Goal: Task Accomplishment & Management: Complete application form

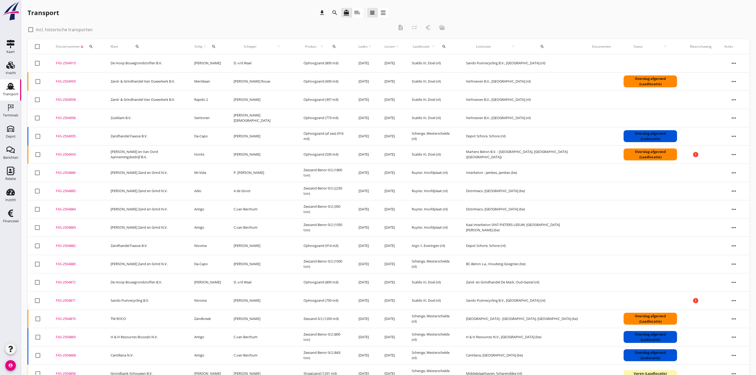
click at [11, 99] on link "Transport Transport" at bounding box center [10, 89] width 21 height 21
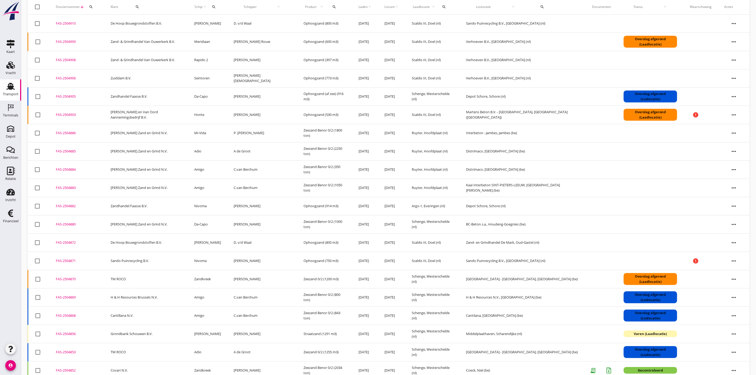
scroll to position [70, 0]
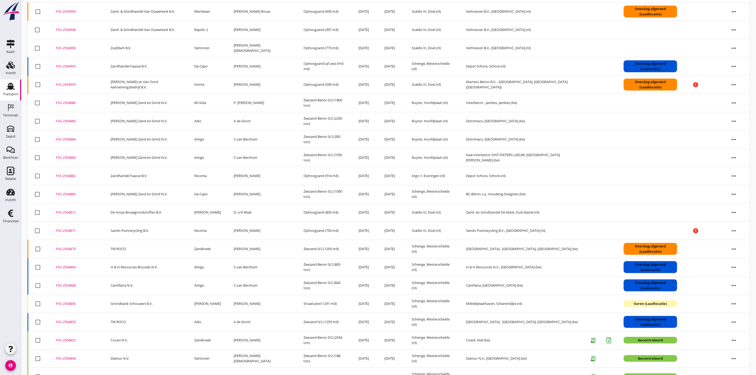
click at [64, 322] on div "FAS-2504853" at bounding box center [77, 322] width 42 height 5
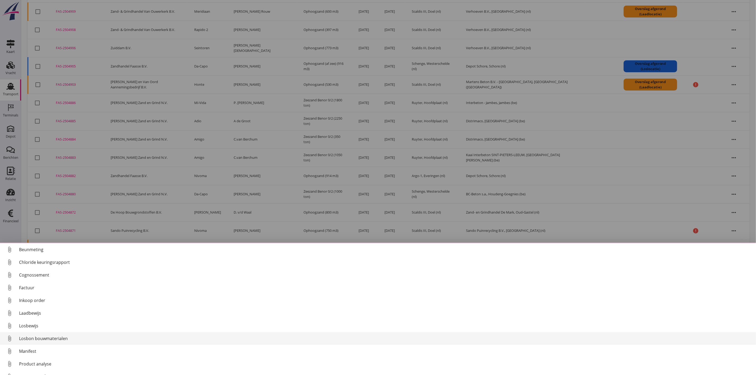
click at [78, 340] on div "Losbon bouwmaterialen" at bounding box center [385, 338] width 733 height 6
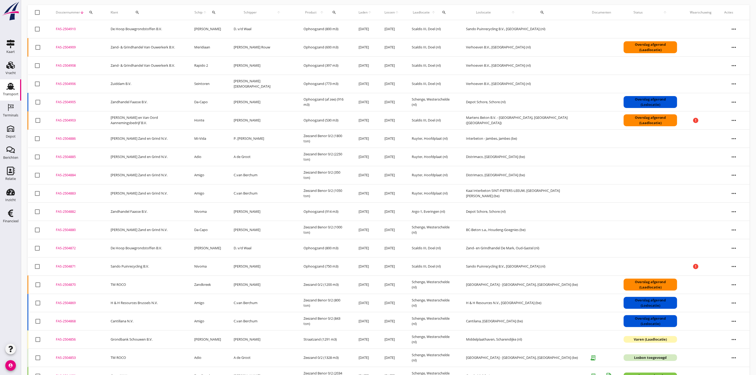
scroll to position [0, 0]
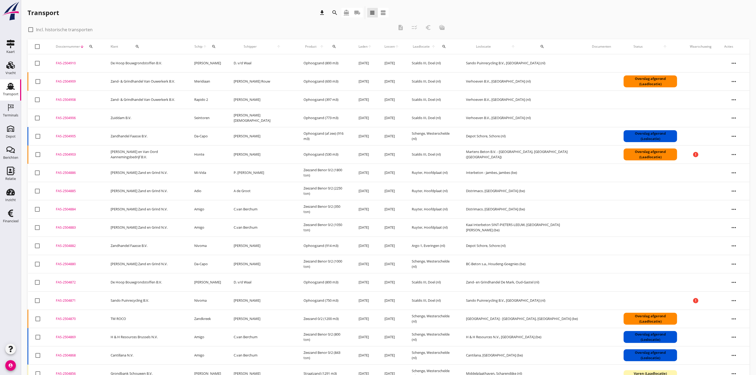
click at [72, 265] on div "FAS-2504880" at bounding box center [77, 264] width 42 height 5
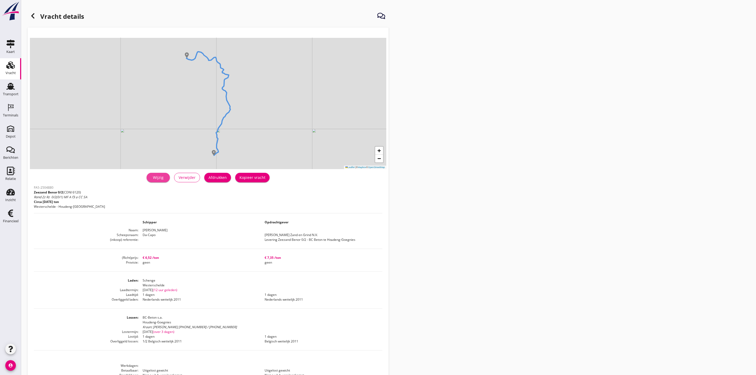
click at [160, 173] on link "Wijzig" at bounding box center [158, 178] width 23 height 10
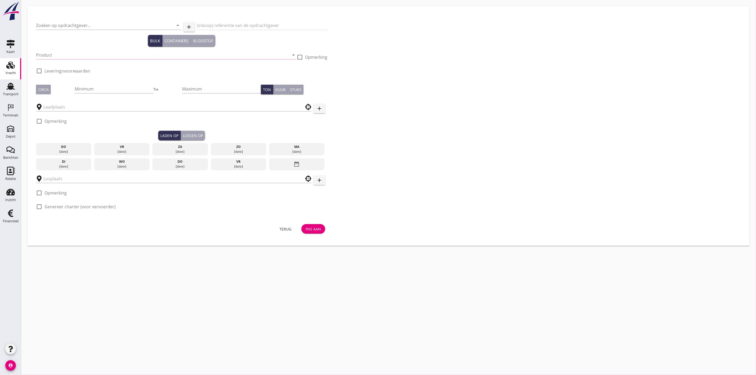
type input "[PERSON_NAME] Zand en Grind N.V."
type input "Levering Zeezand Benor 0/2 - BC Beton te Houdeng-Goegnies"
type input "Zeezand Benor 0/2 (6120)"
checkbox input "true"
type input "1000"
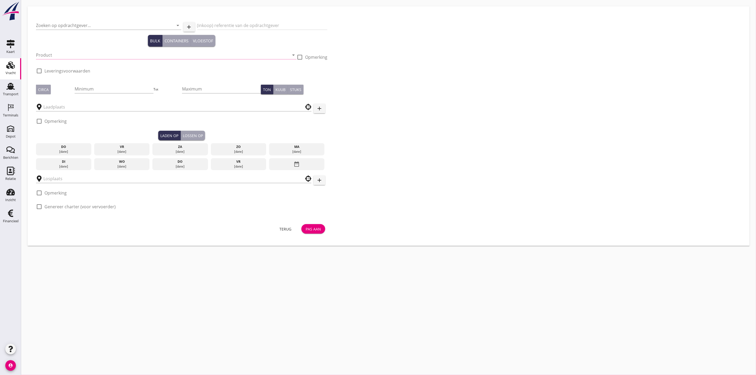
checkbox input "true"
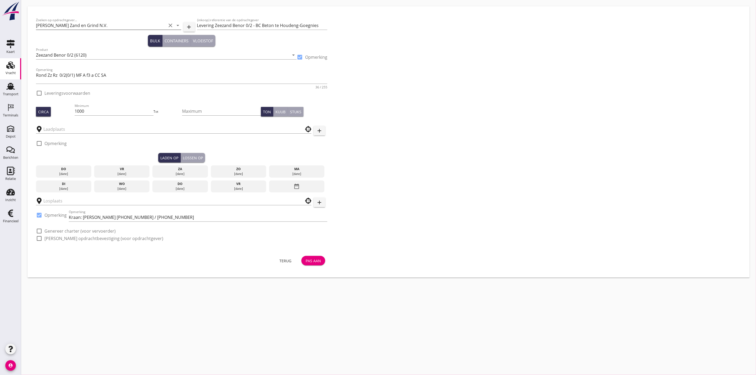
type input "BC-Beton s.a."
checkbox input "true"
type input "Schenge"
checkbox input "true"
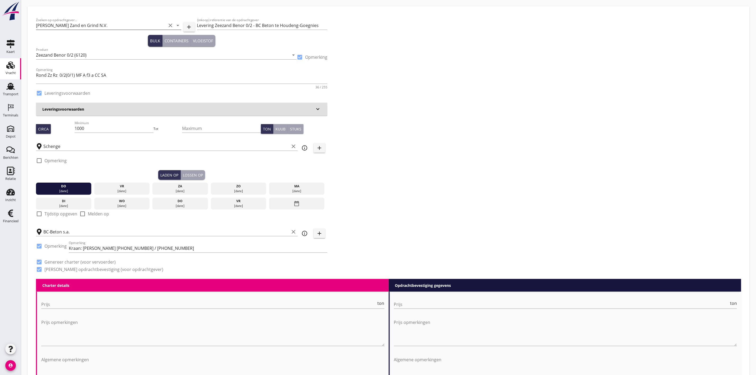
type input "6.52"
type textarea "Prijs Rapide 6,52 Prijs Faasse 6,65"
checkbox input "false"
radio input "false"
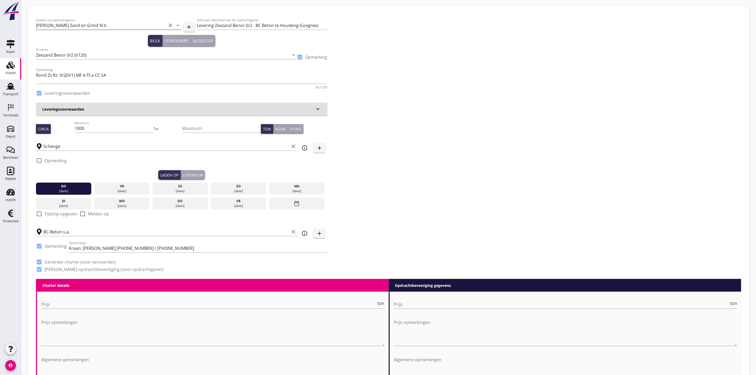
radio input "false"
checkbox input "true"
type input "1"
type input "7.35"
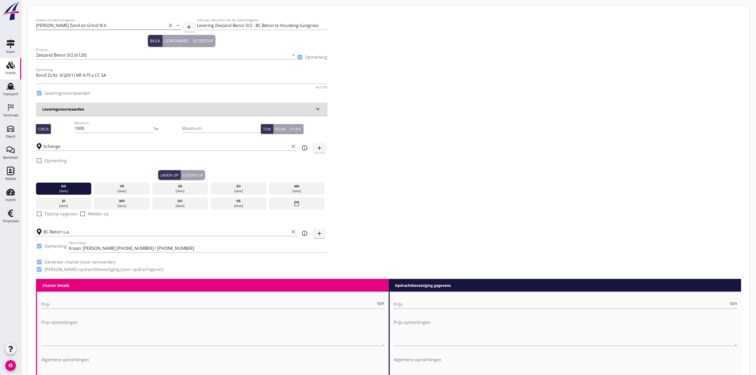
checkbox input "false"
radio input "false"
checkbox input "true"
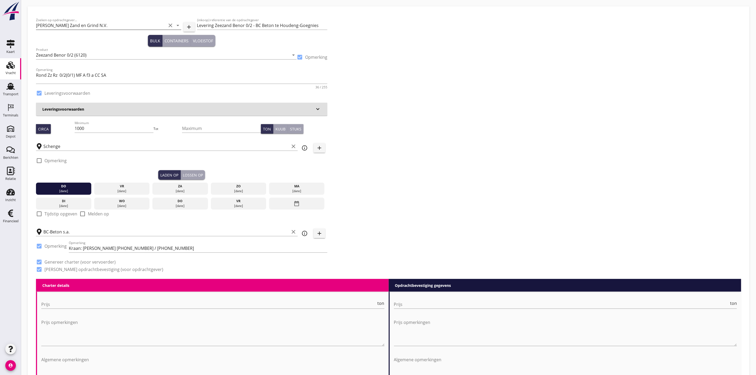
type input "1"
click at [69, 192] on div "[DATE]" at bounding box center [63, 191] width 53 height 5
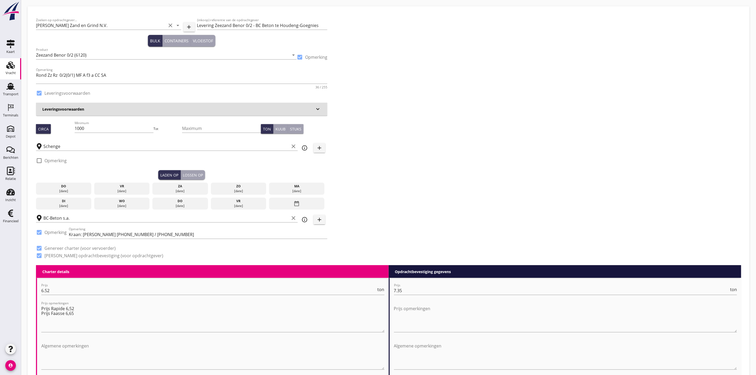
click at [121, 190] on div "[DATE]" at bounding box center [122, 191] width 53 height 5
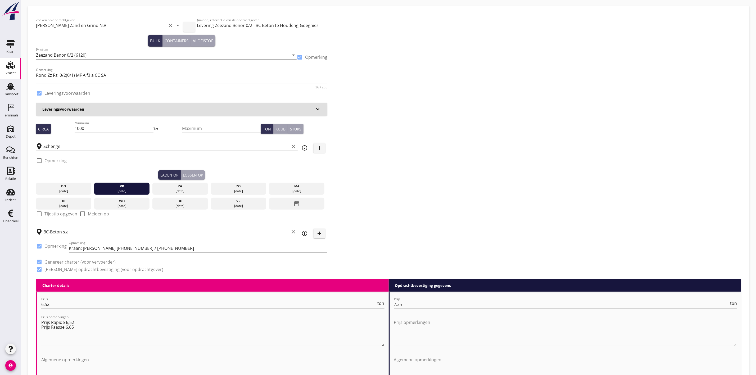
click at [203, 174] on button "Lossen op" at bounding box center [193, 175] width 24 height 10
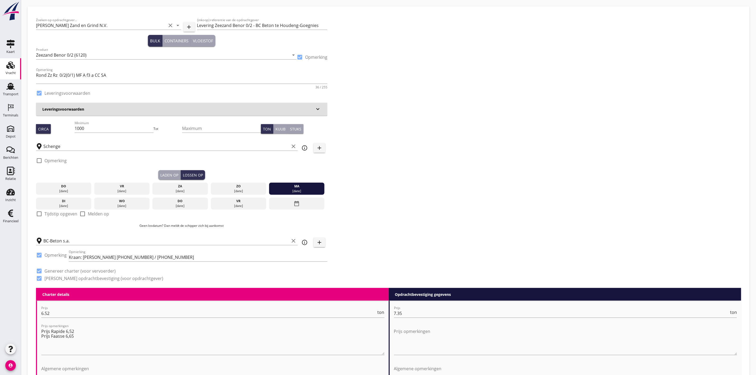
drag, startPoint x: 288, startPoint y: 188, endPoint x: 243, endPoint y: 191, distance: 45.4
click at [288, 188] on div "ma" at bounding box center [297, 186] width 53 height 5
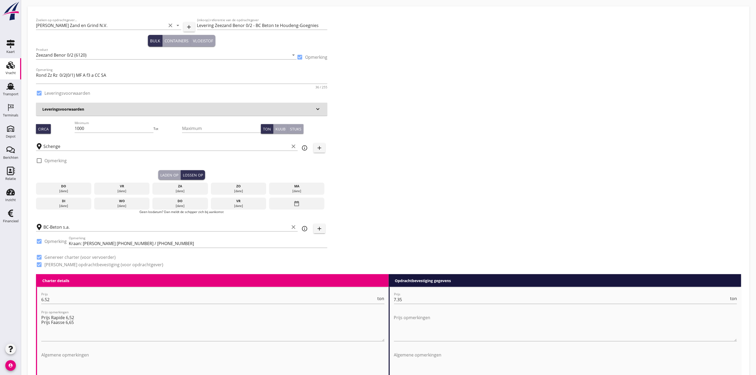
click at [73, 202] on div "di" at bounding box center [63, 201] width 53 height 5
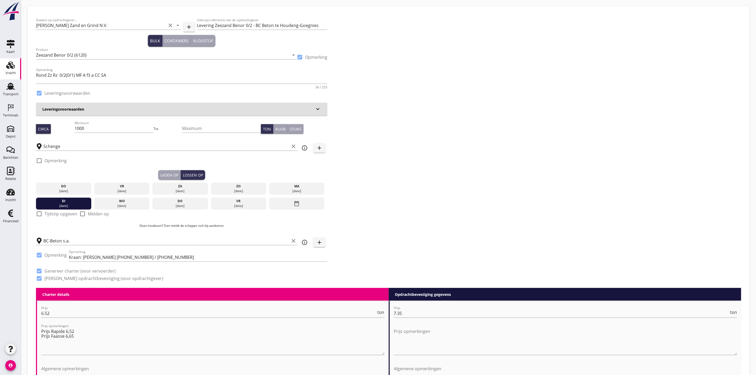
click at [392, 196] on div "Zoeken op opdrachtgever... Van Nieuwpoort Zand en Grind N.V. clear arrow_drop_d…" at bounding box center [389, 151] width 710 height 273
click at [53, 147] on input "Schenge" at bounding box center [166, 146] width 246 height 8
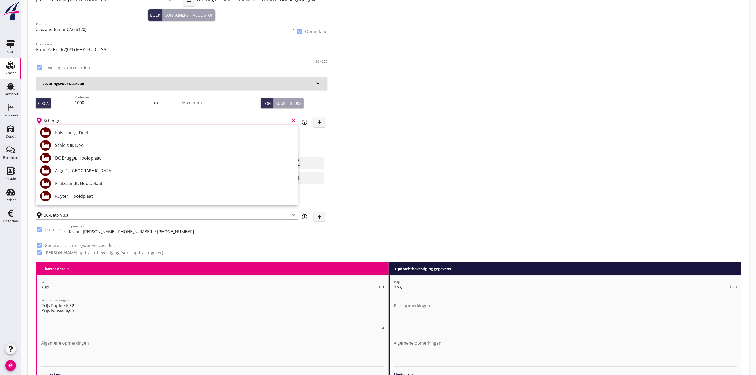
scroll to position [40, 0]
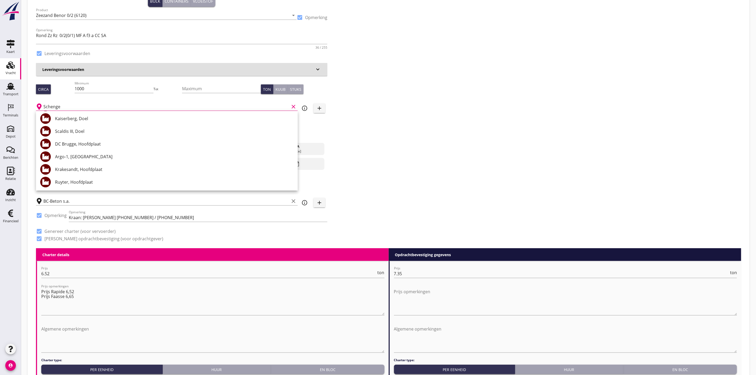
drag, startPoint x: 72, startPoint y: 176, endPoint x: 213, endPoint y: 174, distance: 141.4
click at [72, 176] on div "Ruyter, Hoofdplaat" at bounding box center [174, 182] width 239 height 13
type input "Ruyter, Hoofdplaat"
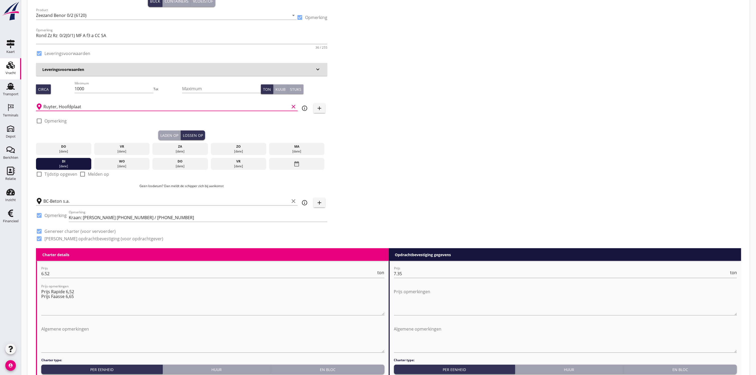
click at [438, 130] on div "Zoeken op opdrachtgever... Van Nieuwpoort Zand en Grind N.V. clear arrow_drop_d…" at bounding box center [389, 111] width 710 height 273
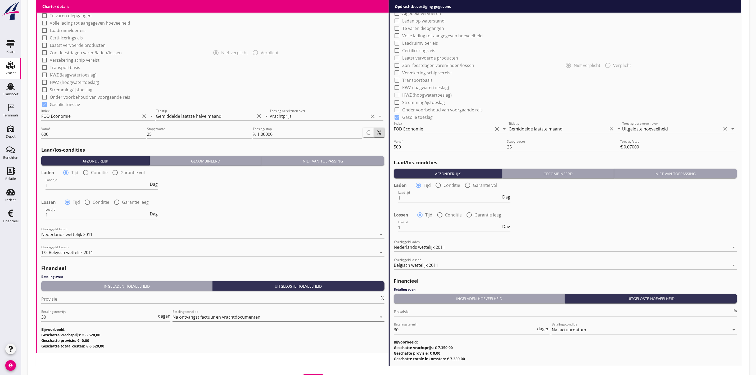
scroll to position [489, 0]
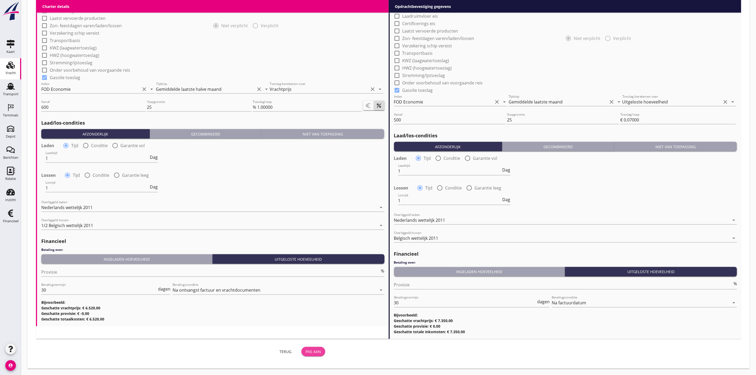
click at [312, 351] on div "Pas aan" at bounding box center [313, 352] width 15 height 6
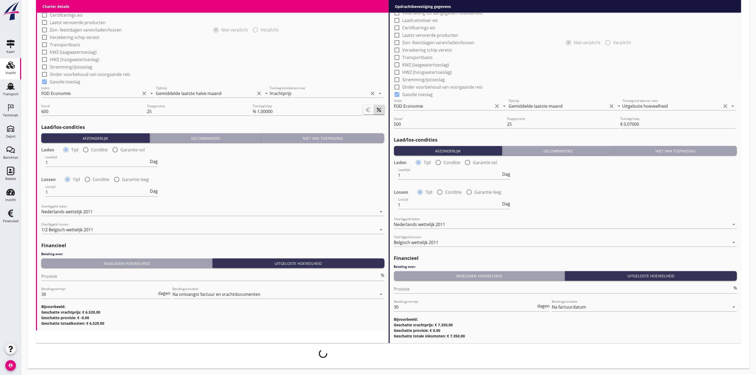
scroll to position [485, 0]
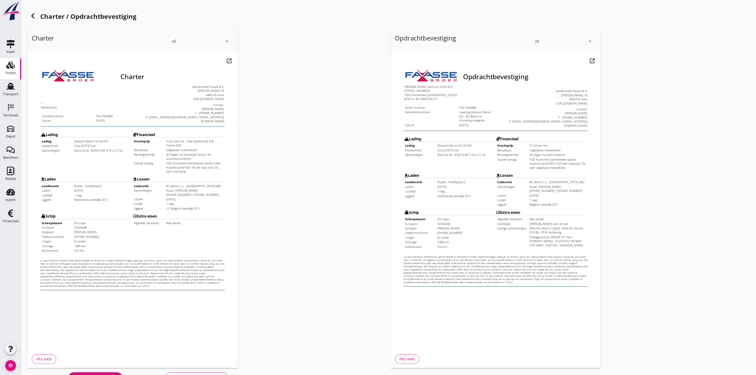
scroll to position [17, 0]
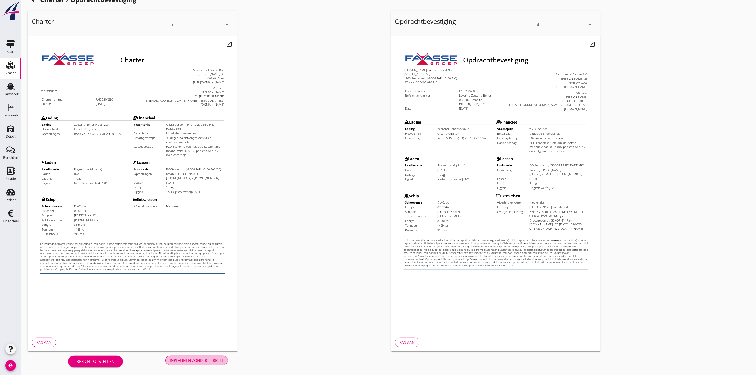
click at [181, 361] on div "Inplannen zonder bericht" at bounding box center [196, 361] width 53 height 6
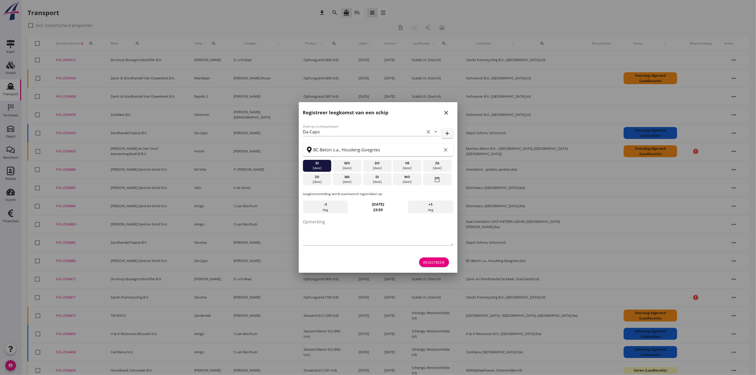
click at [442, 111] on div "close" at bounding box center [447, 113] width 10 height 6
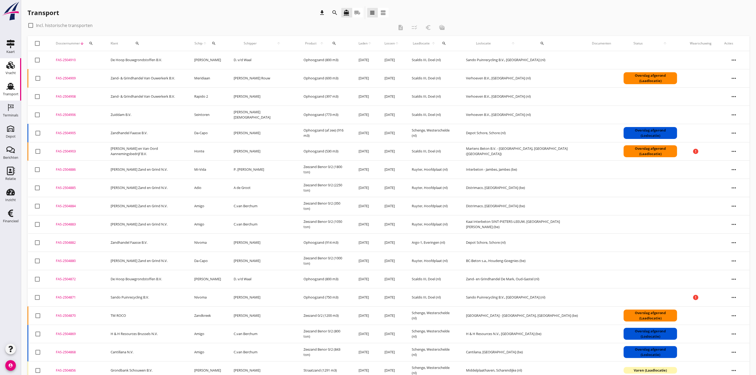
click at [2, 67] on link "Vracht Vracht" at bounding box center [10, 68] width 21 height 21
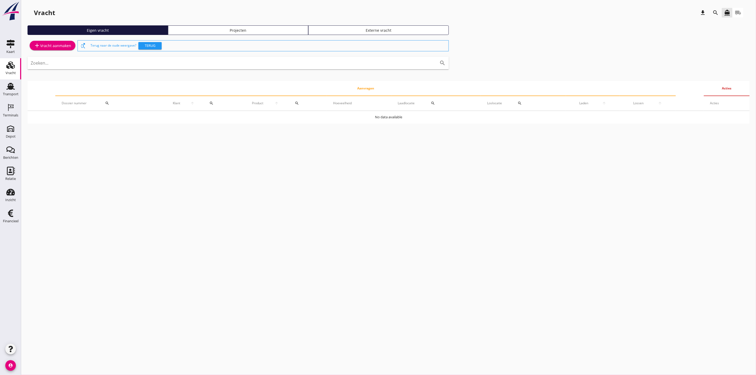
click at [226, 33] on link "Projecten" at bounding box center [238, 30] width 141 height 10
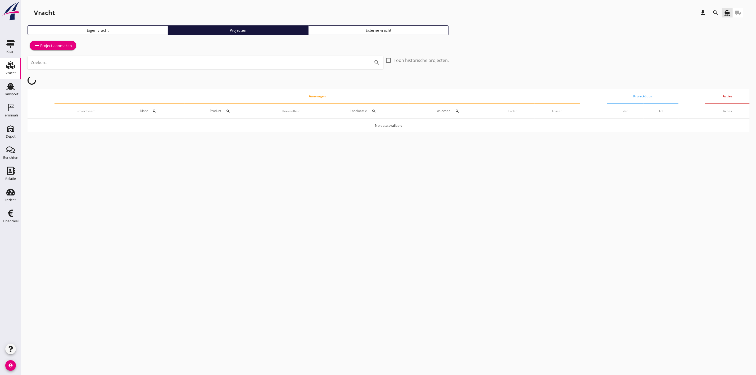
click at [716, 11] on icon "search" at bounding box center [716, 13] width 6 height 6
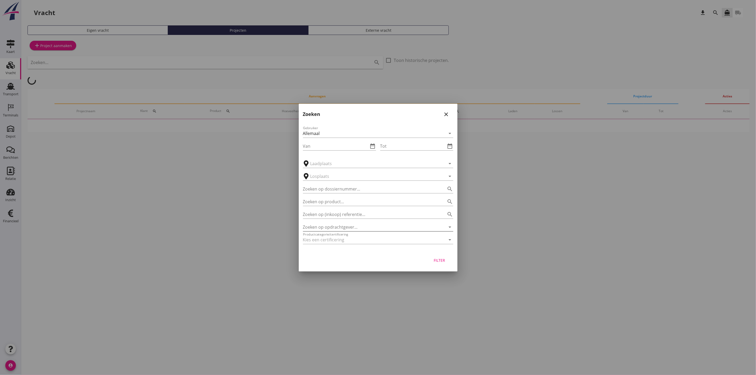
click at [344, 223] on input "Zoeken op opdrachtgever..." at bounding box center [371, 227] width 136 height 8
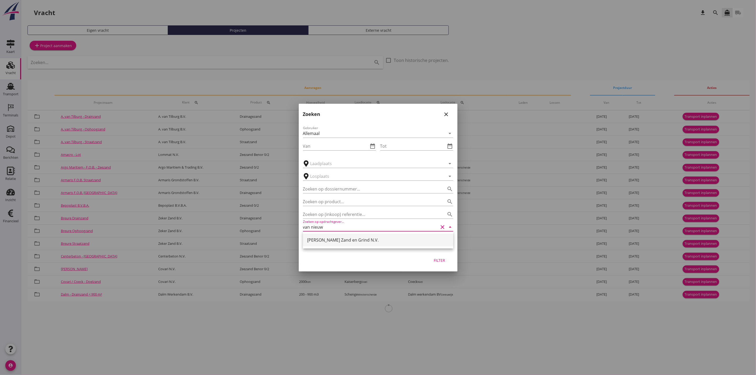
click at [344, 238] on div "[PERSON_NAME] Zand en Grind N.V." at bounding box center [378, 240] width 142 height 6
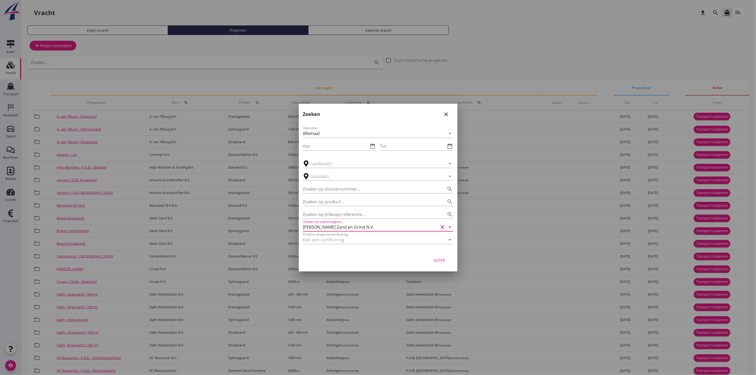
type input "[PERSON_NAME] Zand en Grind N.V."
click at [435, 261] on div "Filter" at bounding box center [439, 261] width 15 height 6
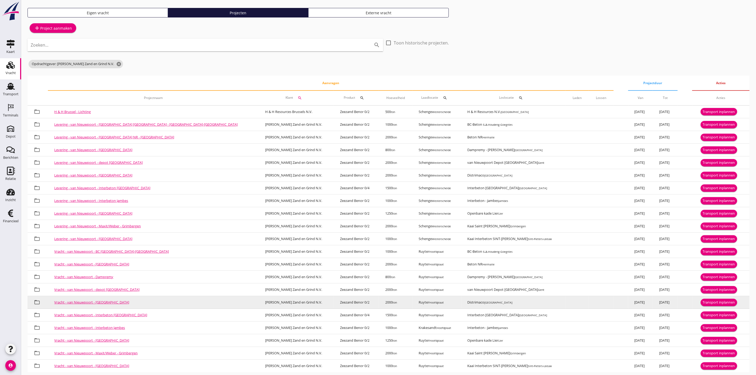
scroll to position [25, 0]
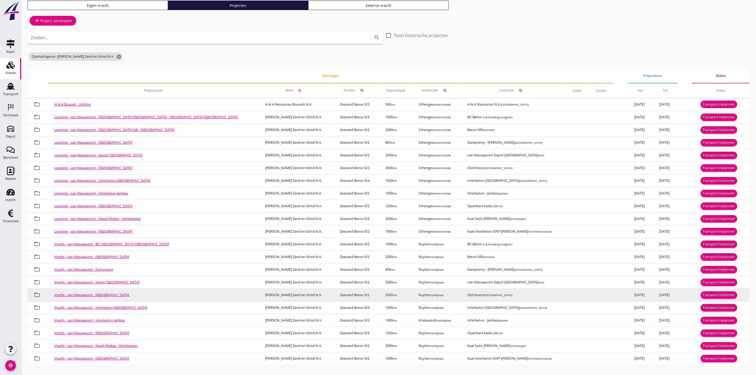
click at [710, 297] on div "Transport inplannen" at bounding box center [719, 295] width 32 height 5
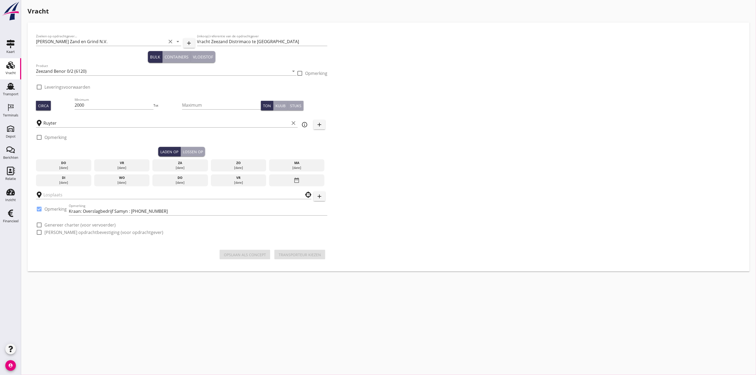
type input "Distrimaco"
checkbox input "true"
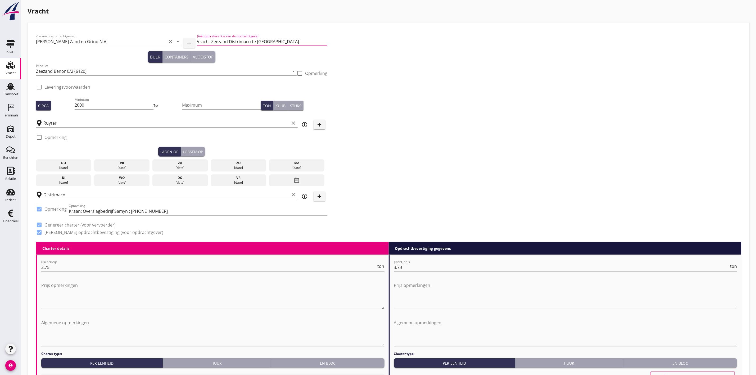
drag, startPoint x: 210, startPoint y: 39, endPoint x: 166, endPoint y: 37, distance: 43.8
click at [169, 38] on div "Zoeken op opdrachtgever... Van Nieuwpoort Zand en Grind N.V. clear arrow_drop_d…" at bounding box center [182, 42] width 292 height 18
type input "Lichting Zeezand Distrimaco te [GEOGRAPHIC_DATA]"
click at [414, 80] on div "Zoeken op opdrachtgever... Van Nieuwpoort Zand en Grind N.V. clear arrow_drop_d…" at bounding box center [389, 136] width 710 height 211
drag, startPoint x: 91, startPoint y: 104, endPoint x: 26, endPoint y: 91, distance: 65.5
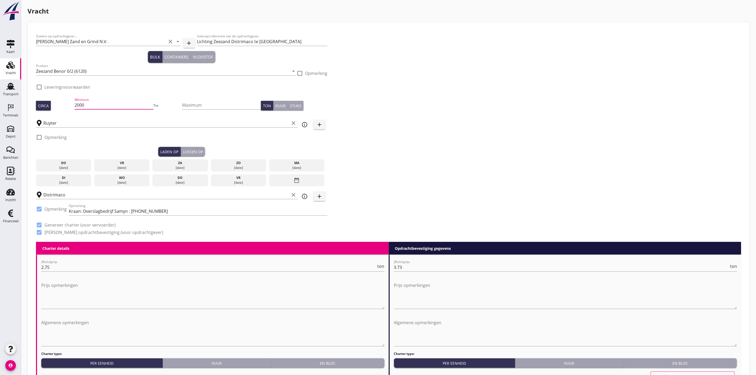
type input "400"
click at [425, 154] on div "Zoeken op opdrachtgever... Van Nieuwpoort Zand en Grind N.V. clear arrow_drop_d…" at bounding box center [389, 136] width 710 height 211
drag, startPoint x: 137, startPoint y: 162, endPoint x: 141, endPoint y: 164, distance: 3.8
click at [137, 162] on div "vr" at bounding box center [122, 163] width 53 height 5
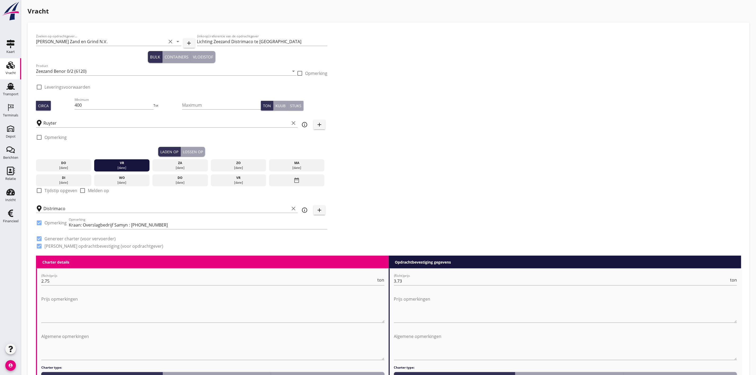
click at [198, 149] on div "Lossen op" at bounding box center [193, 152] width 20 height 6
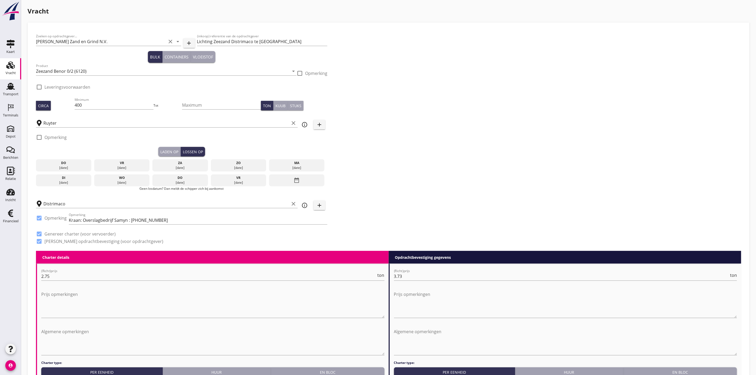
click at [305, 162] on div "ma" at bounding box center [297, 163] width 53 height 5
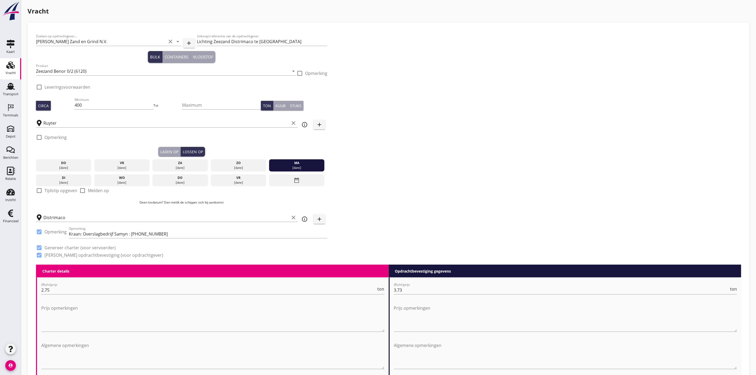
click at [442, 143] on div "Zoeken op opdrachtgever... Van Nieuwpoort Zand en Grind N.V. clear arrow_drop_d…" at bounding box center [389, 148] width 710 height 234
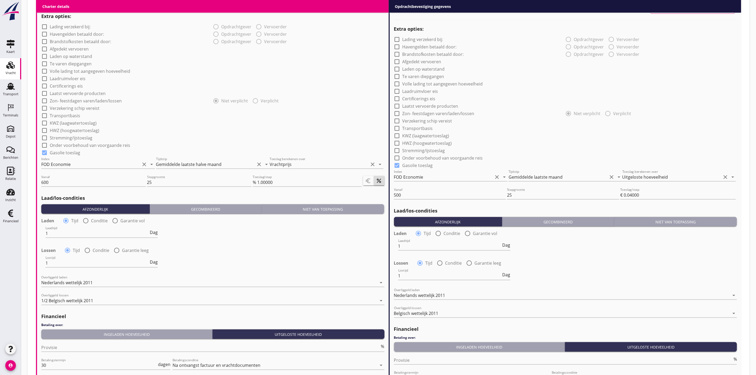
scroll to position [465, 0]
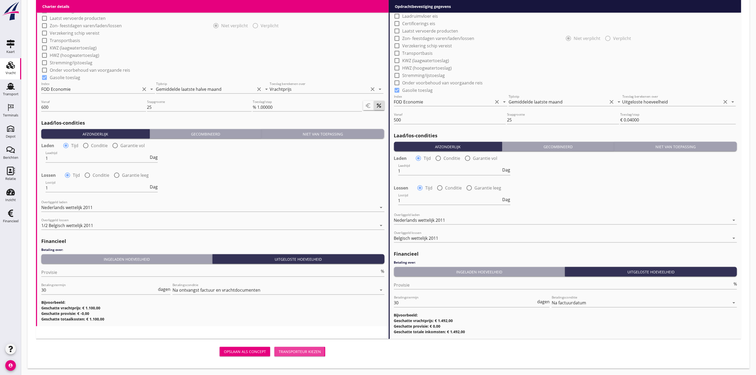
click at [313, 350] on div "Transporteur kiezen" at bounding box center [300, 352] width 42 height 6
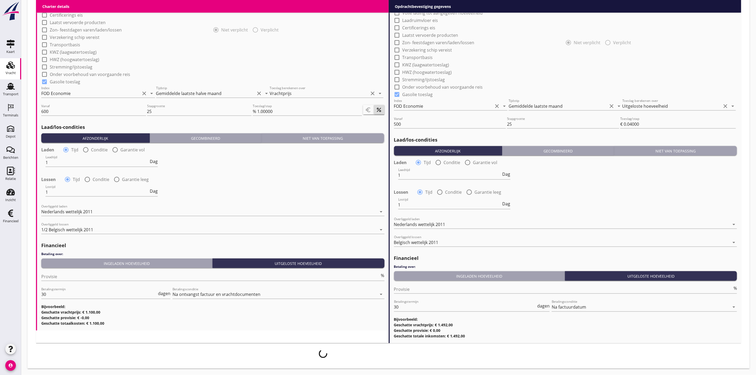
scroll to position [462, 0]
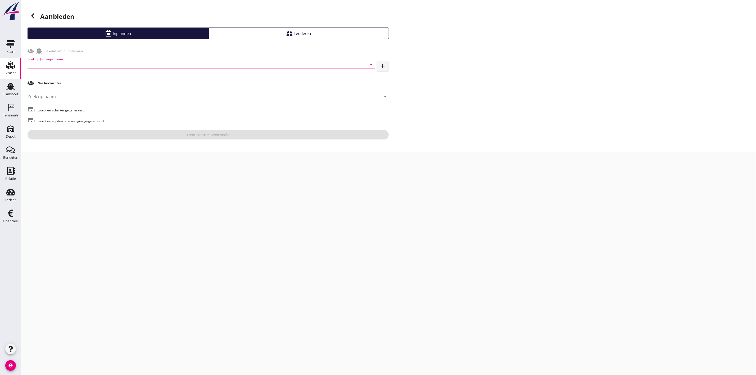
click at [131, 63] on input "Zoek op (scheeps)naam" at bounding box center [194, 64] width 333 height 8
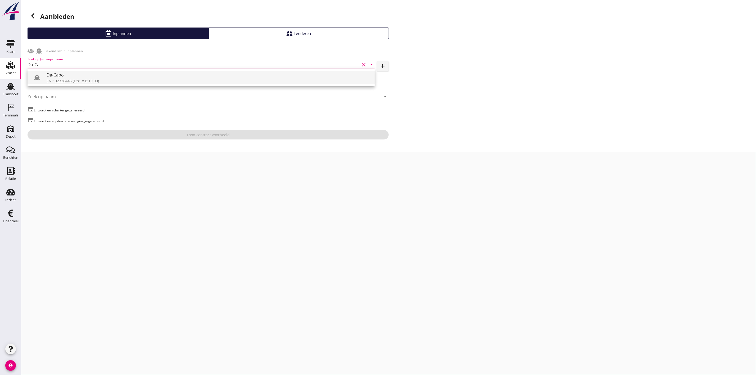
click at [88, 76] on div "Da-Capo" at bounding box center [209, 75] width 324 height 6
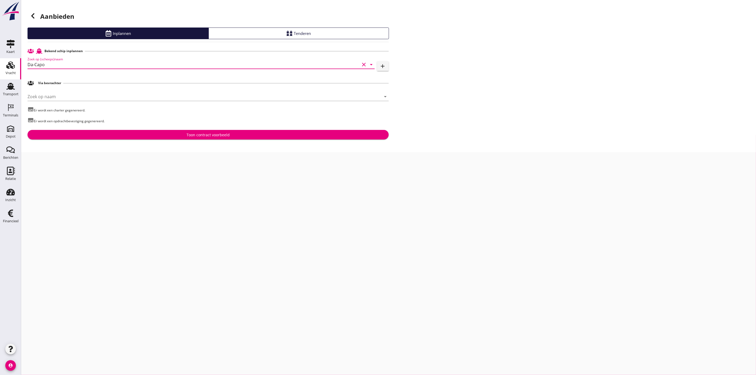
type input "Da-Capo"
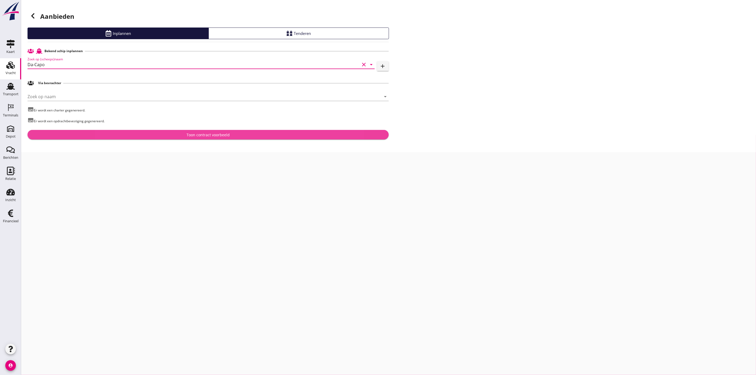
click at [192, 137] on div "Toon contract voorbeeld" at bounding box center [208, 135] width 43 height 6
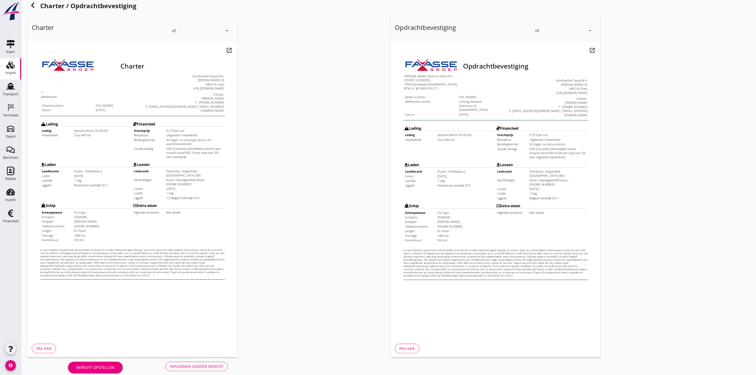
scroll to position [17, 0]
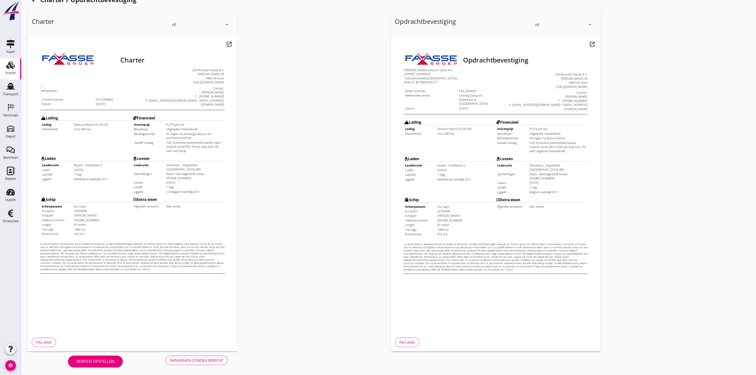
click at [217, 356] on button "Inplannen zonder bericht" at bounding box center [196, 361] width 62 height 10
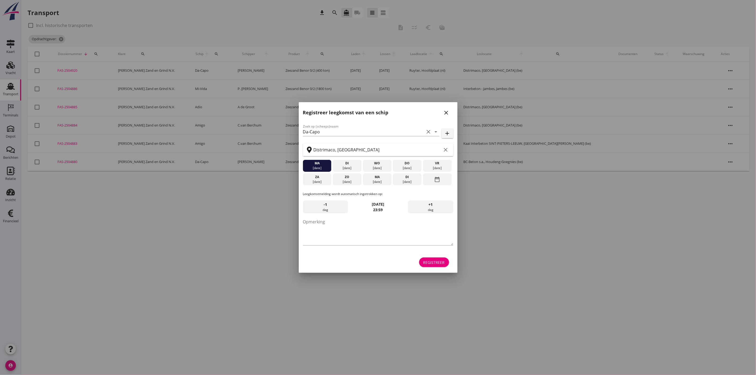
click at [449, 114] on icon "close" at bounding box center [447, 113] width 6 height 6
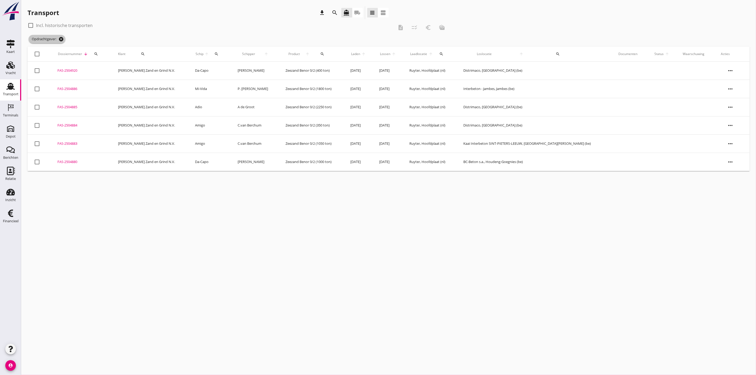
click at [61, 38] on icon "cancel" at bounding box center [61, 39] width 5 height 5
